Goal: Task Accomplishment & Management: Use online tool/utility

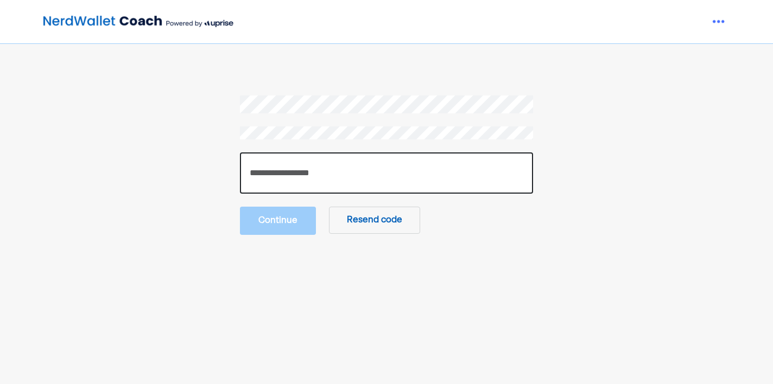
click at [339, 179] on input "number" at bounding box center [386, 173] width 293 height 41
type input "******"
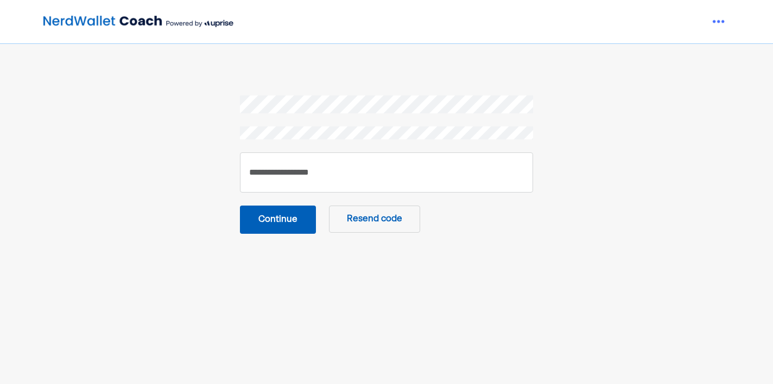
click at [284, 223] on button "Continue" at bounding box center [278, 220] width 76 height 28
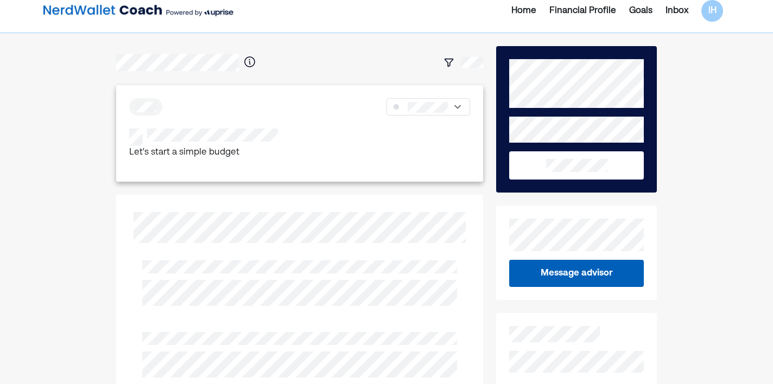
scroll to position [7, 0]
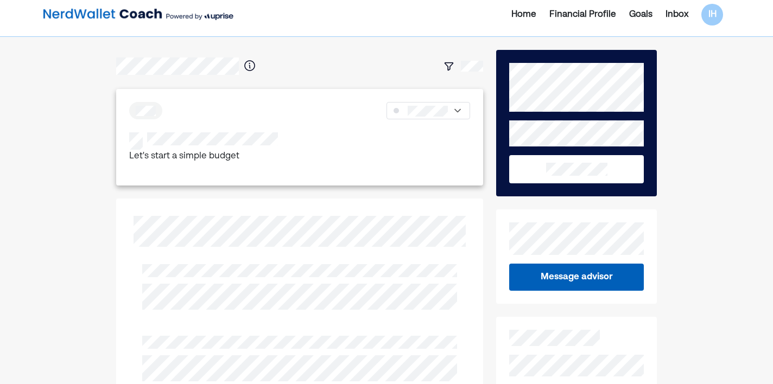
click at [230, 154] on p "Let's start a simple budget" at bounding box center [203, 157] width 149 height 14
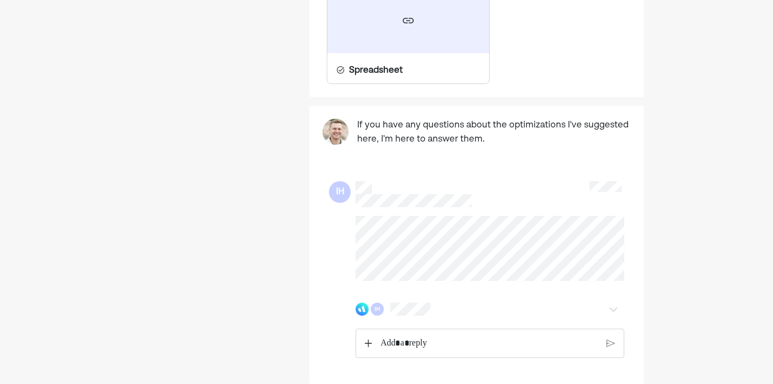
scroll to position [607, 0]
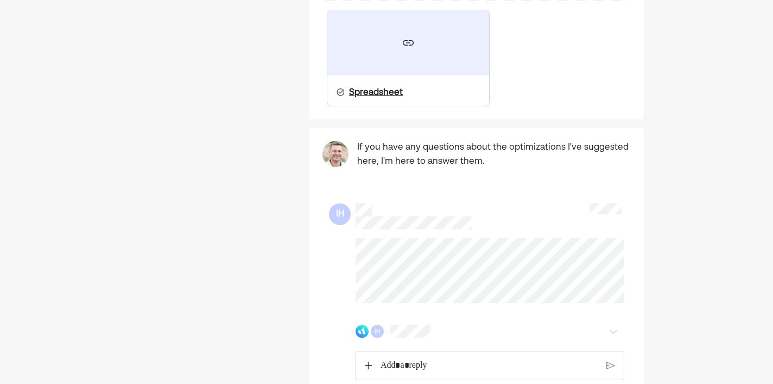
click at [410, 87] on div "Spreadsheet" at bounding box center [369, 93] width 84 height 26
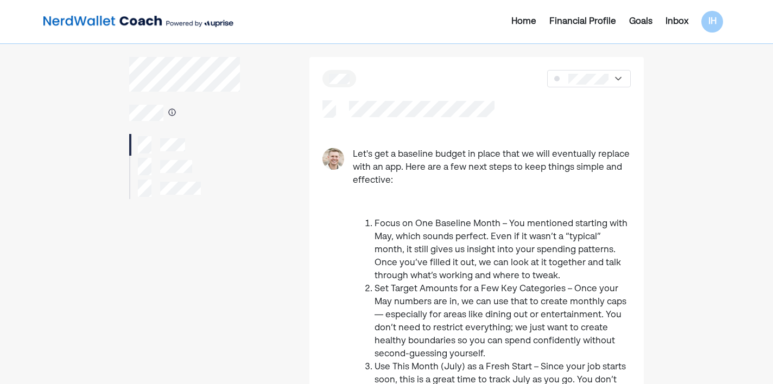
scroll to position [0, 0]
click at [530, 17] on div "Home" at bounding box center [523, 21] width 25 height 13
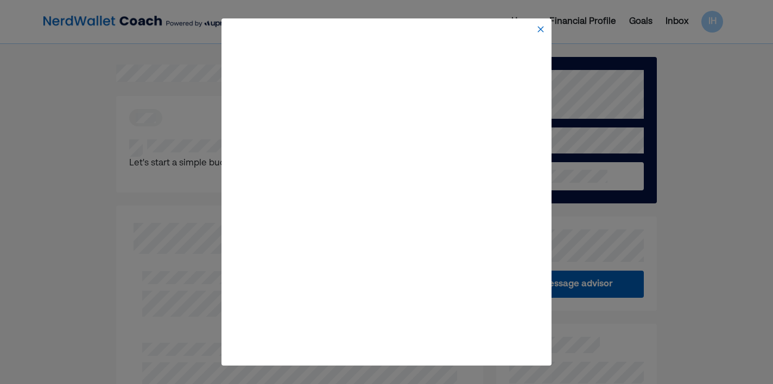
click at [538, 27] on img at bounding box center [540, 29] width 9 height 9
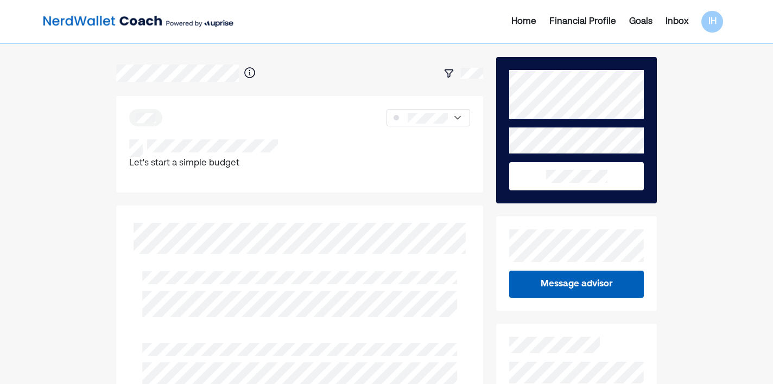
click at [578, 188] on button at bounding box center [576, 176] width 135 height 28
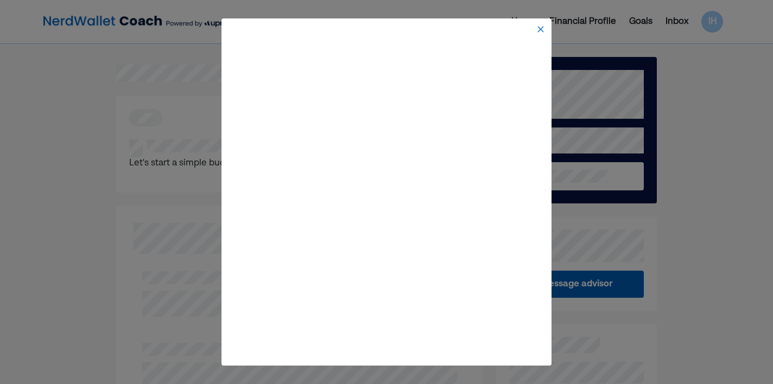
click at [540, 24] on div at bounding box center [387, 29] width 326 height 17
click at [540, 33] on img at bounding box center [540, 29] width 9 height 9
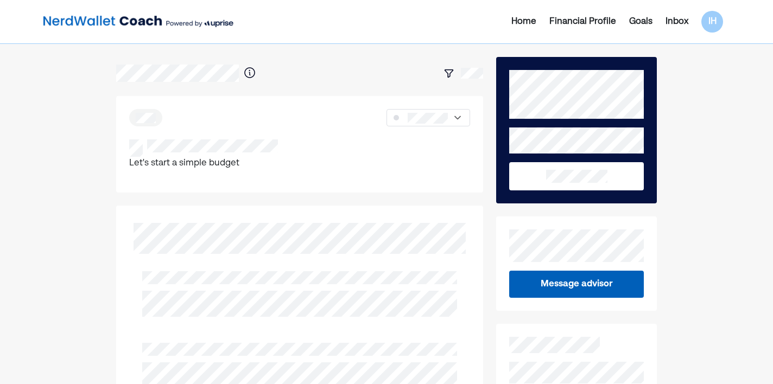
click at [547, 186] on button at bounding box center [576, 176] width 135 height 28
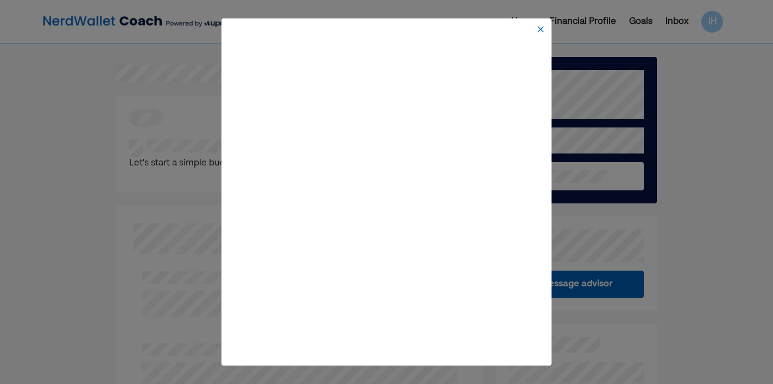
click at [538, 30] on img at bounding box center [540, 29] width 9 height 9
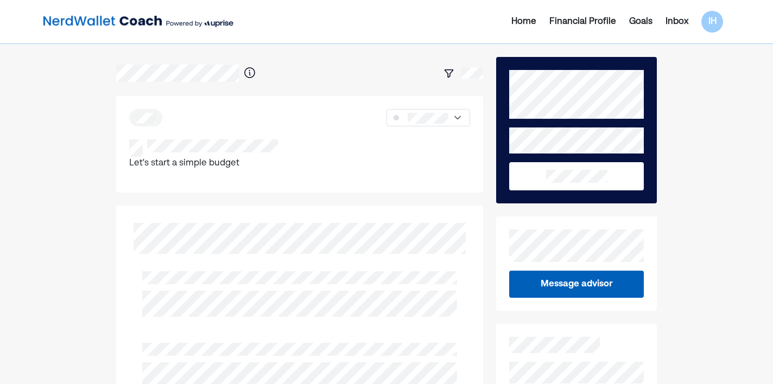
click at [602, 270] on div "Message advisor" at bounding box center [576, 264] width 161 height 94
click at [178, 128] on div "Let's start a simple budget" at bounding box center [300, 144] width 368 height 97
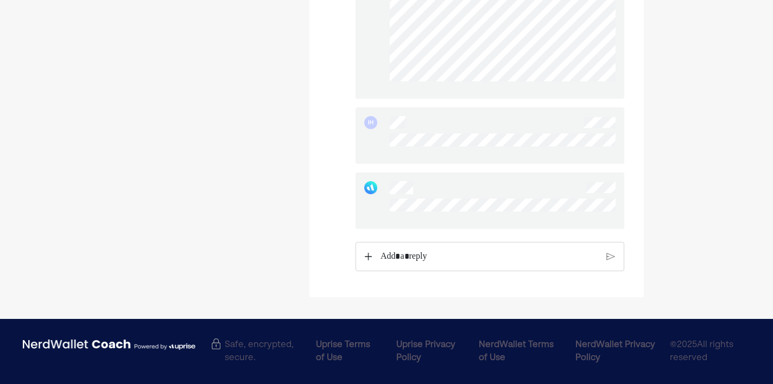
scroll to position [3389, 0]
click at [452, 260] on p "Rich Text Editor. Editing area: main" at bounding box center [489, 257] width 217 height 14
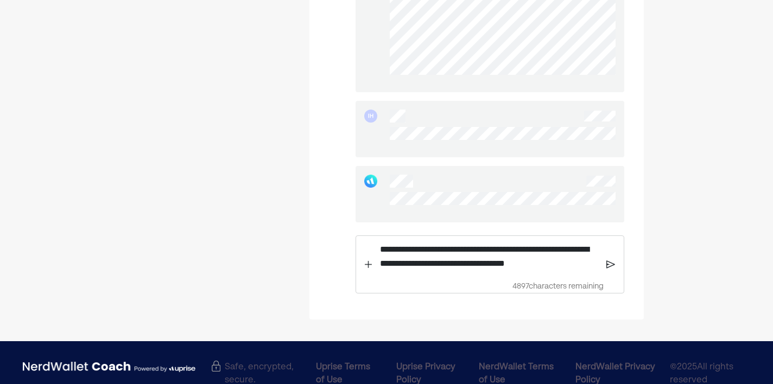
click at [612, 269] on img at bounding box center [611, 265] width 9 height 10
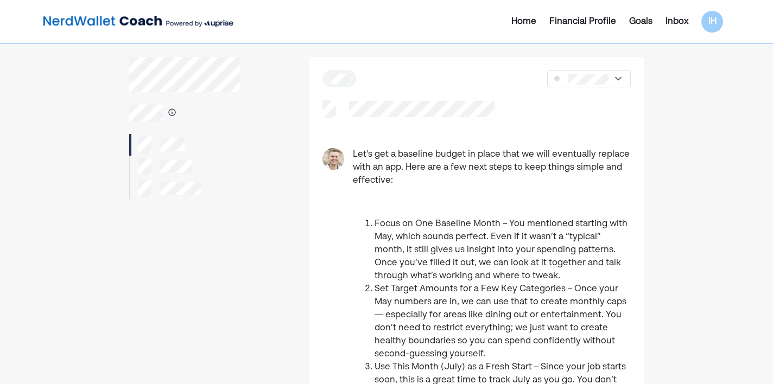
scroll to position [0, 0]
